Goal: Information Seeking & Learning: Learn about a topic

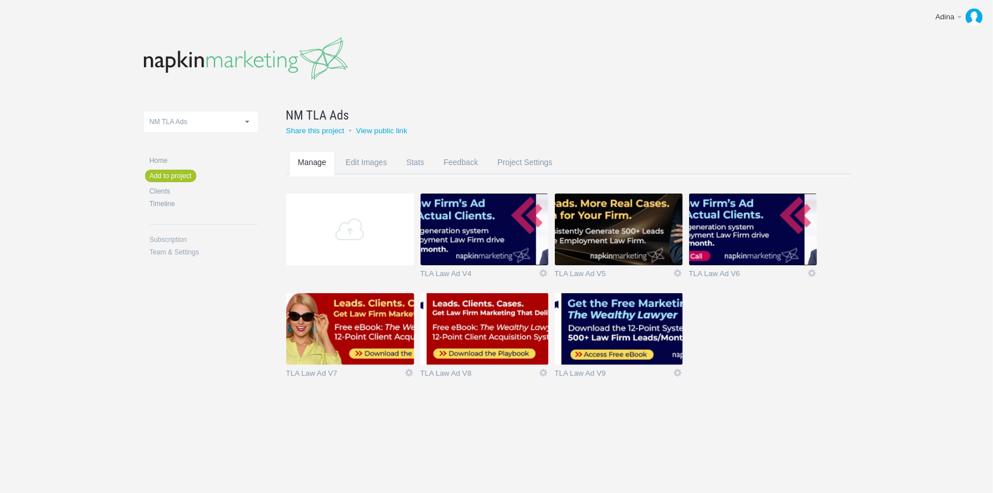
click at [365, 339] on img at bounding box center [350, 329] width 128 height 72
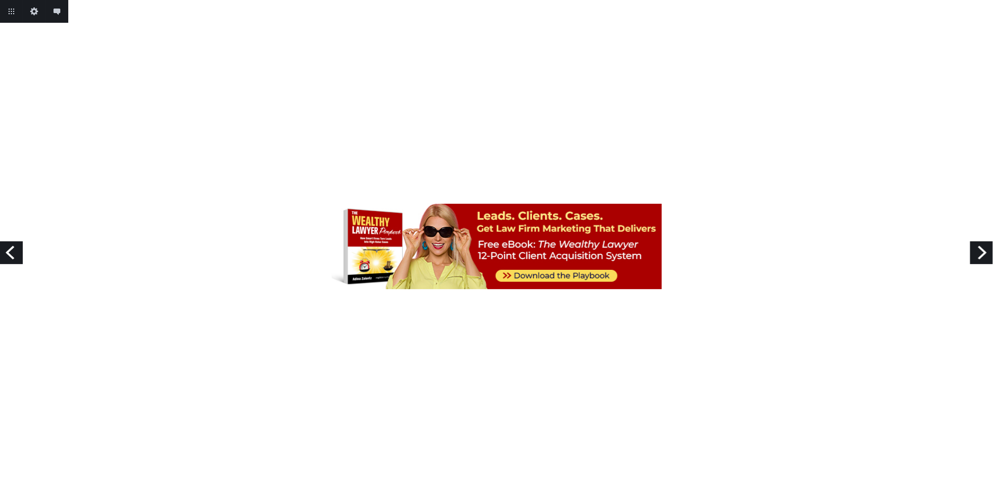
click at [980, 250] on link "Next" at bounding box center [981, 252] width 23 height 23
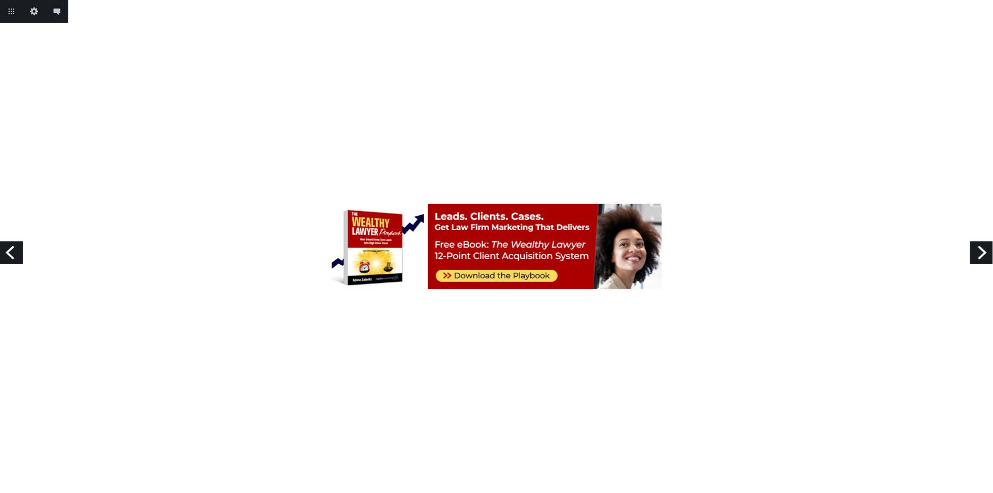
click at [980, 250] on link "Next" at bounding box center [981, 252] width 23 height 23
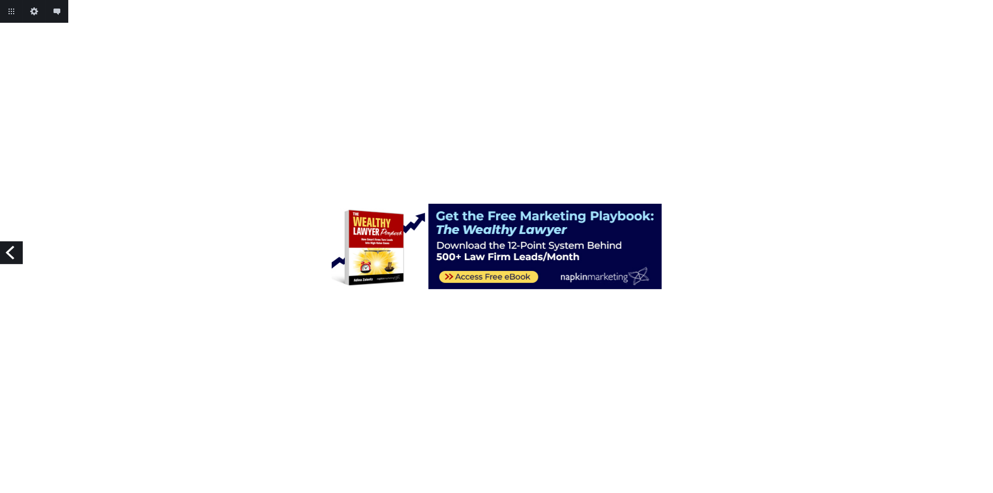
click at [17, 250] on link "Previous" at bounding box center [11, 252] width 23 height 23
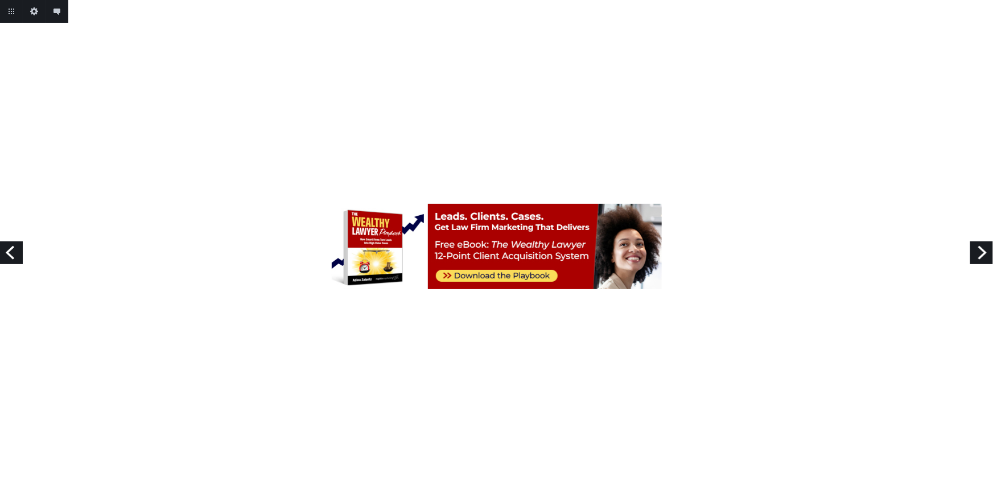
click at [17, 250] on link "Previous" at bounding box center [11, 252] width 23 height 23
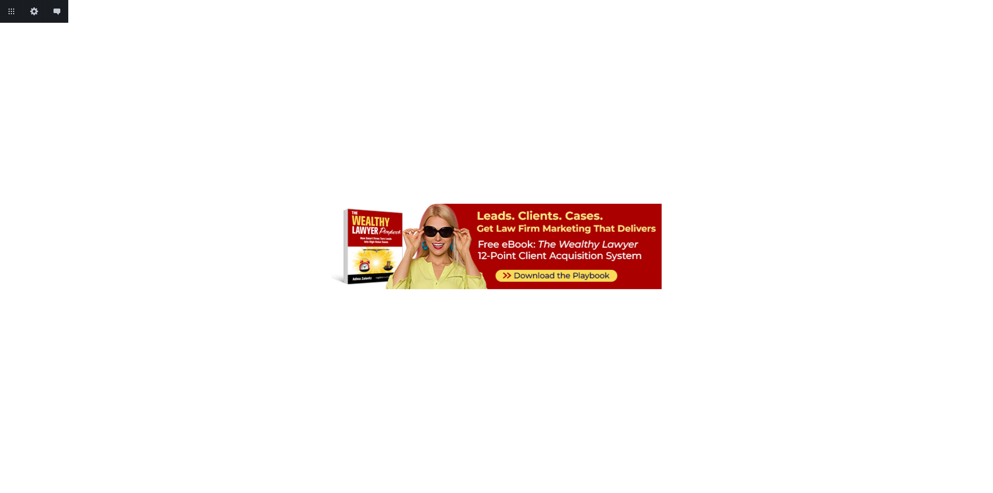
click at [17, 250] on link "Previous" at bounding box center [11, 252] width 23 height 23
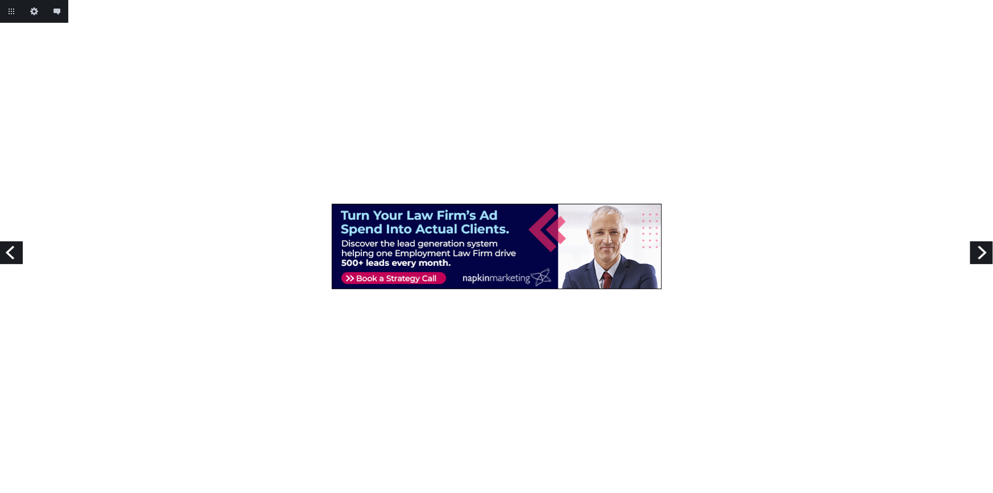
click at [982, 251] on link "Next" at bounding box center [981, 252] width 23 height 23
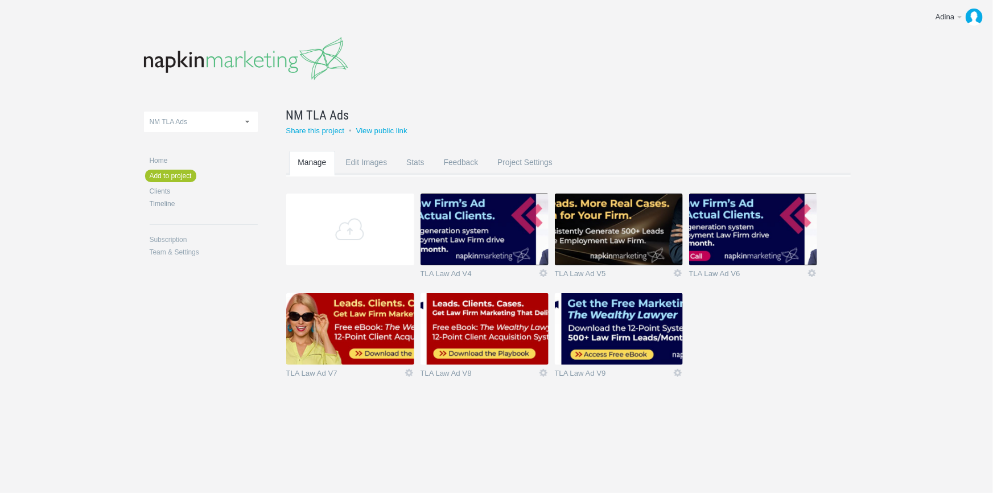
click at [606, 314] on img at bounding box center [619, 329] width 128 height 72
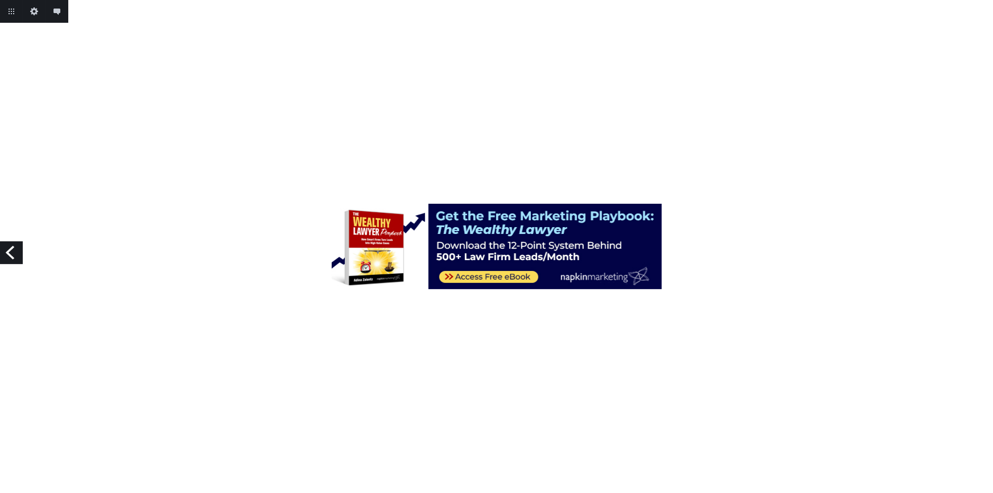
click at [20, 249] on link "Previous" at bounding box center [11, 252] width 23 height 23
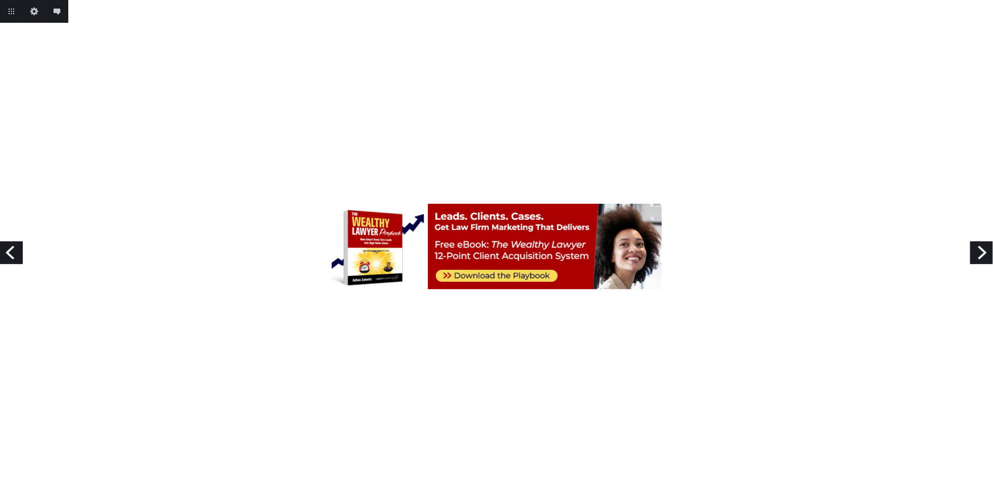
click at [20, 249] on link "Previous" at bounding box center [11, 252] width 23 height 23
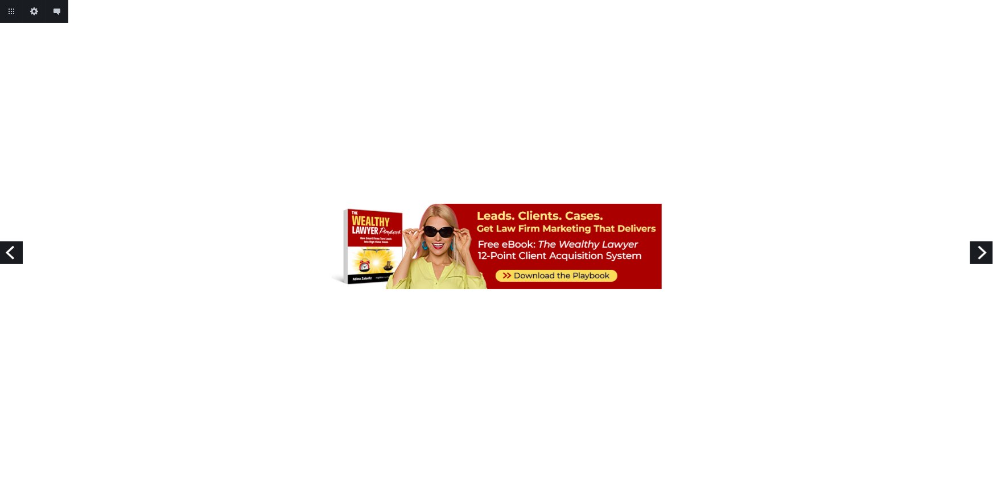
click at [20, 249] on link "Previous" at bounding box center [11, 252] width 23 height 23
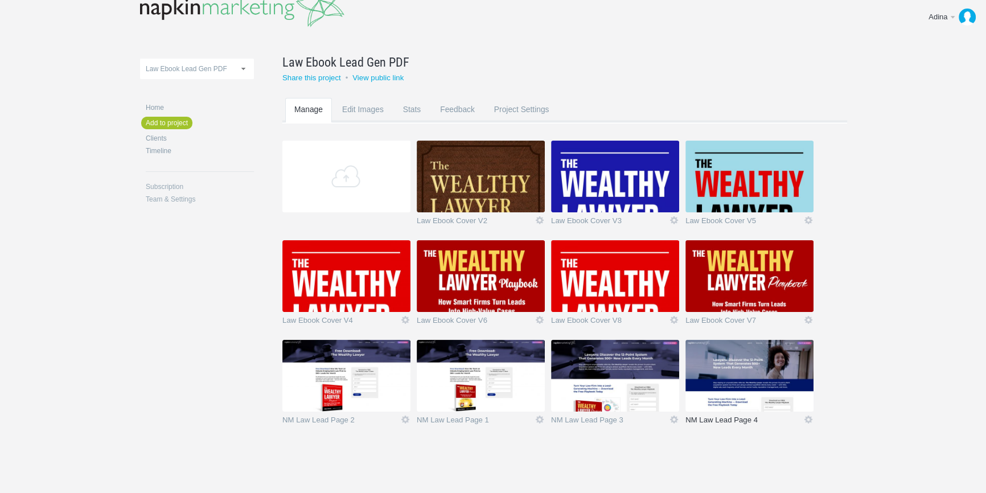
scroll to position [53, 0]
click at [739, 375] on img at bounding box center [749, 376] width 128 height 72
click at [742, 374] on img at bounding box center [749, 376] width 128 height 72
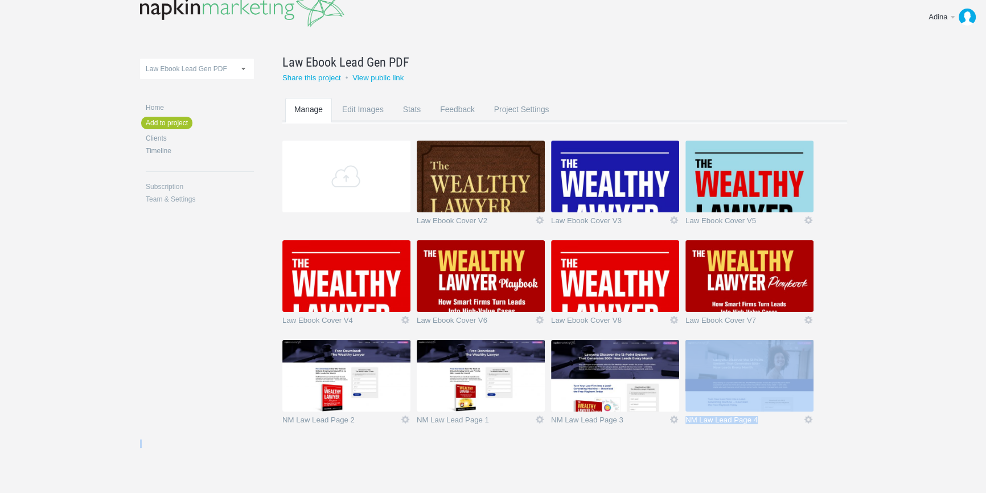
click at [755, 387] on img at bounding box center [749, 376] width 128 height 72
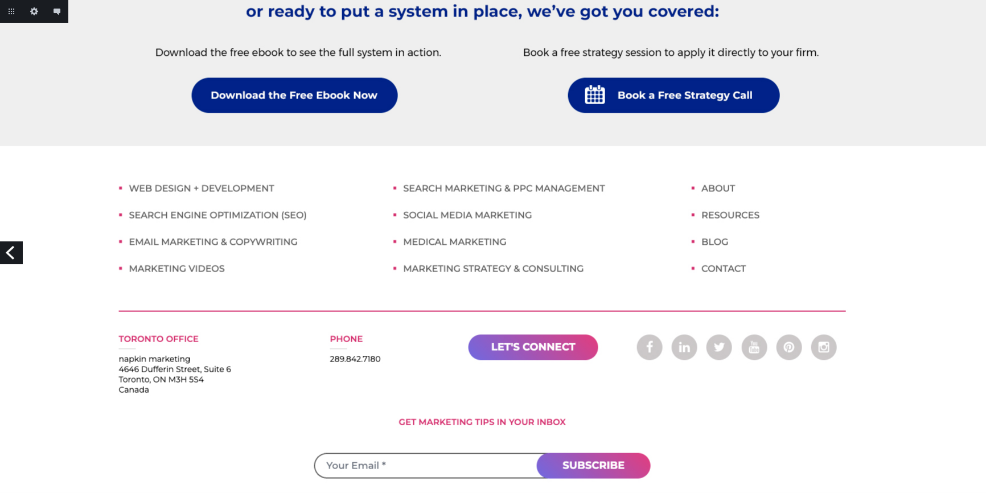
scroll to position [2408, 0]
